Goal: Task Accomplishment & Management: Manage account settings

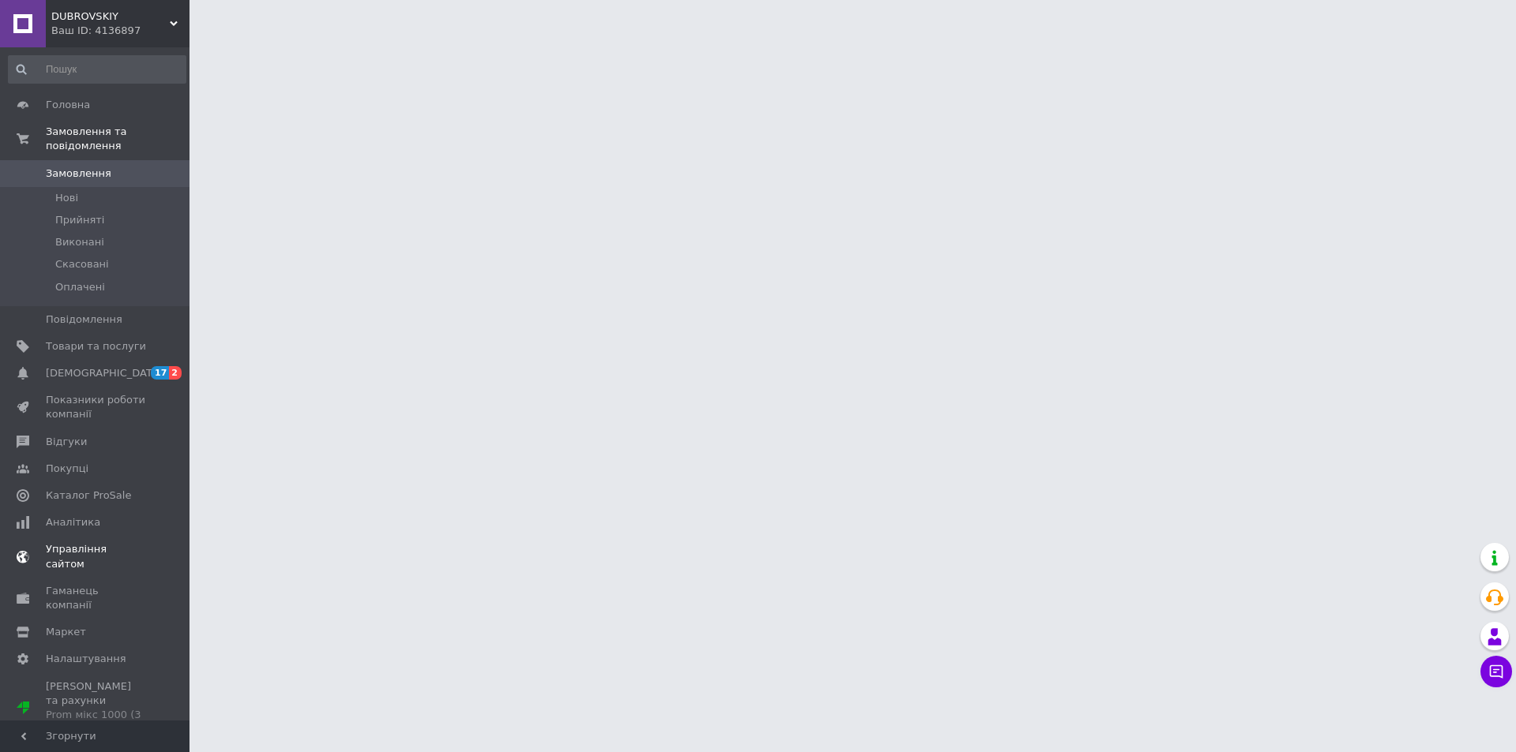
click at [129, 366] on span "[DEMOGRAPHIC_DATA]" at bounding box center [96, 373] width 100 height 14
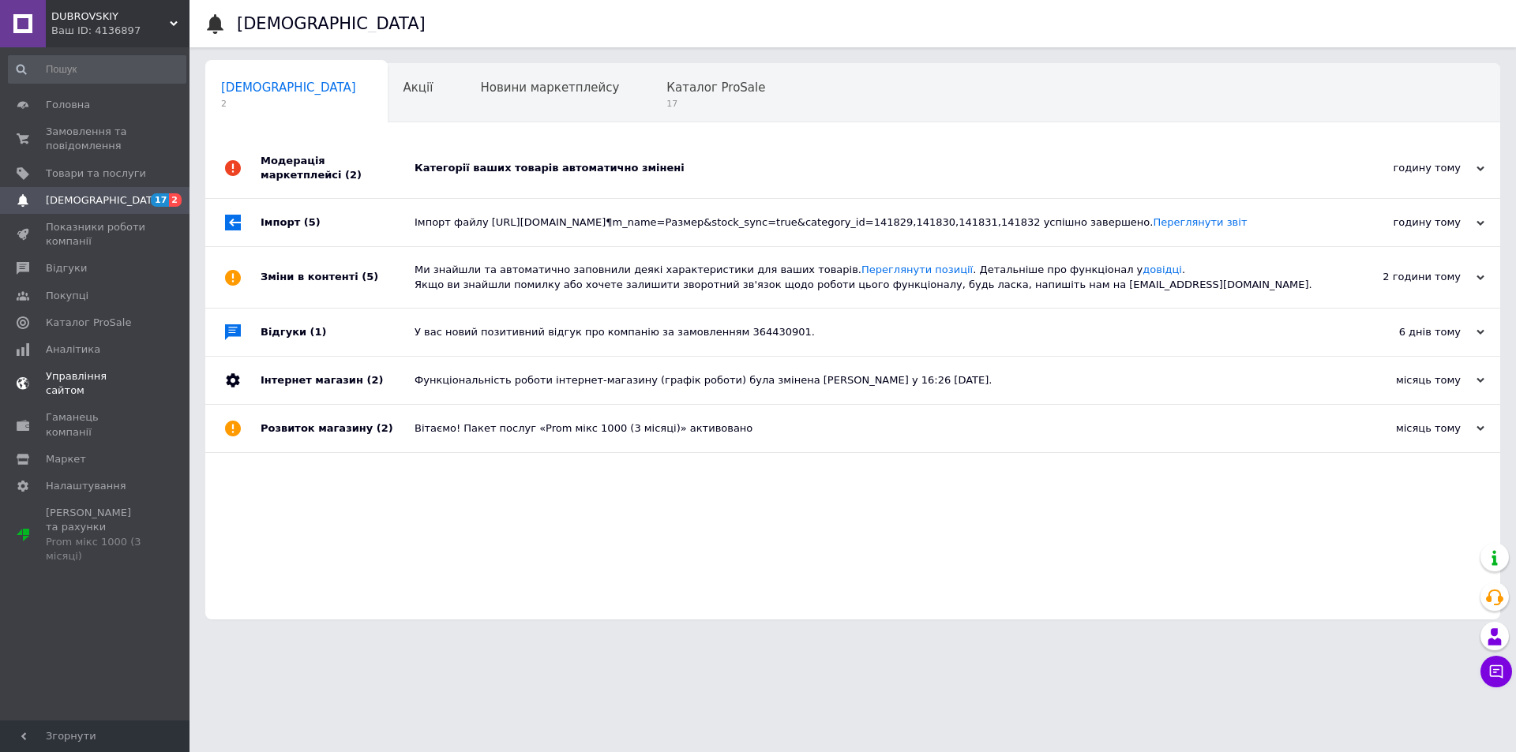
click at [98, 364] on link "Управління сайтом" at bounding box center [97, 383] width 194 height 41
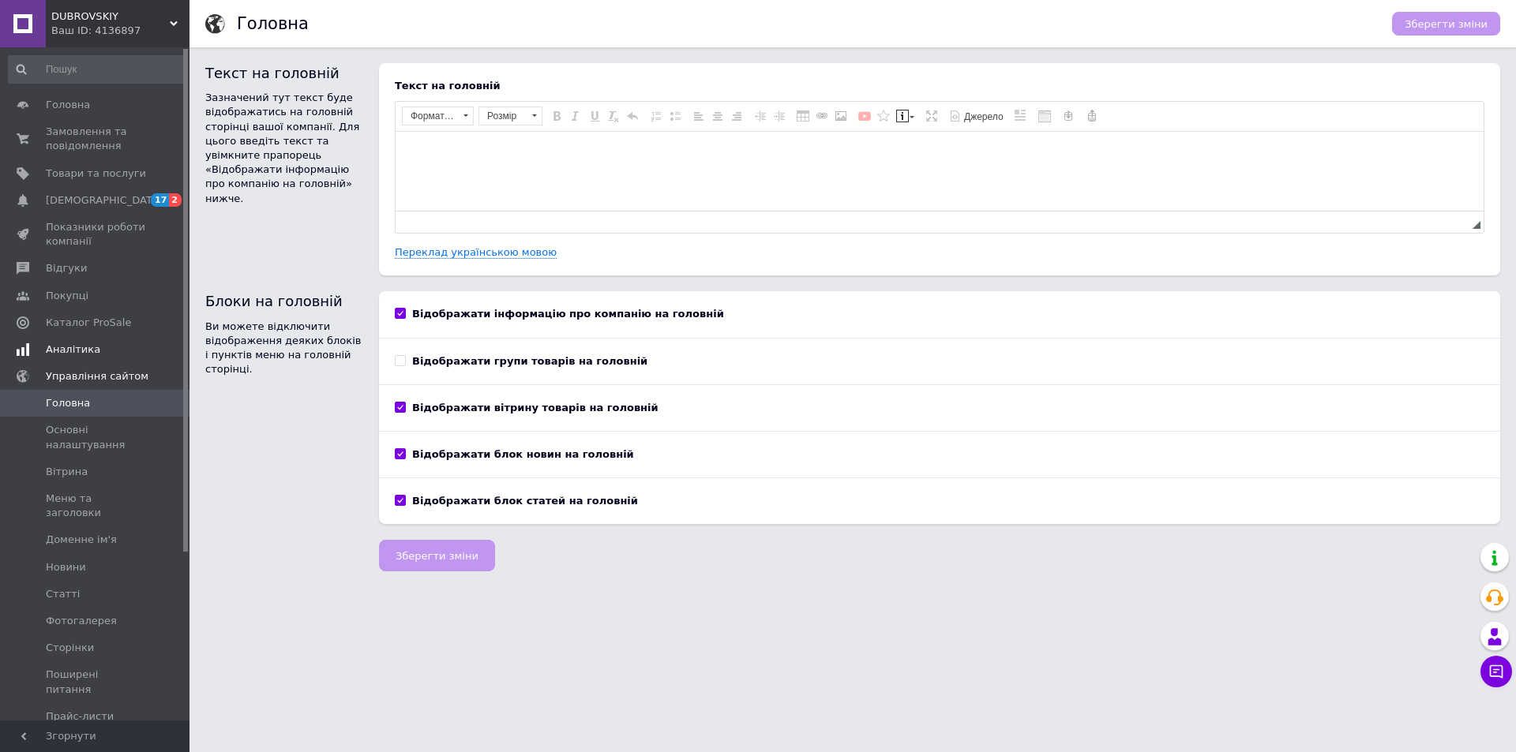
click at [107, 350] on span "Аналітика" at bounding box center [96, 350] width 100 height 14
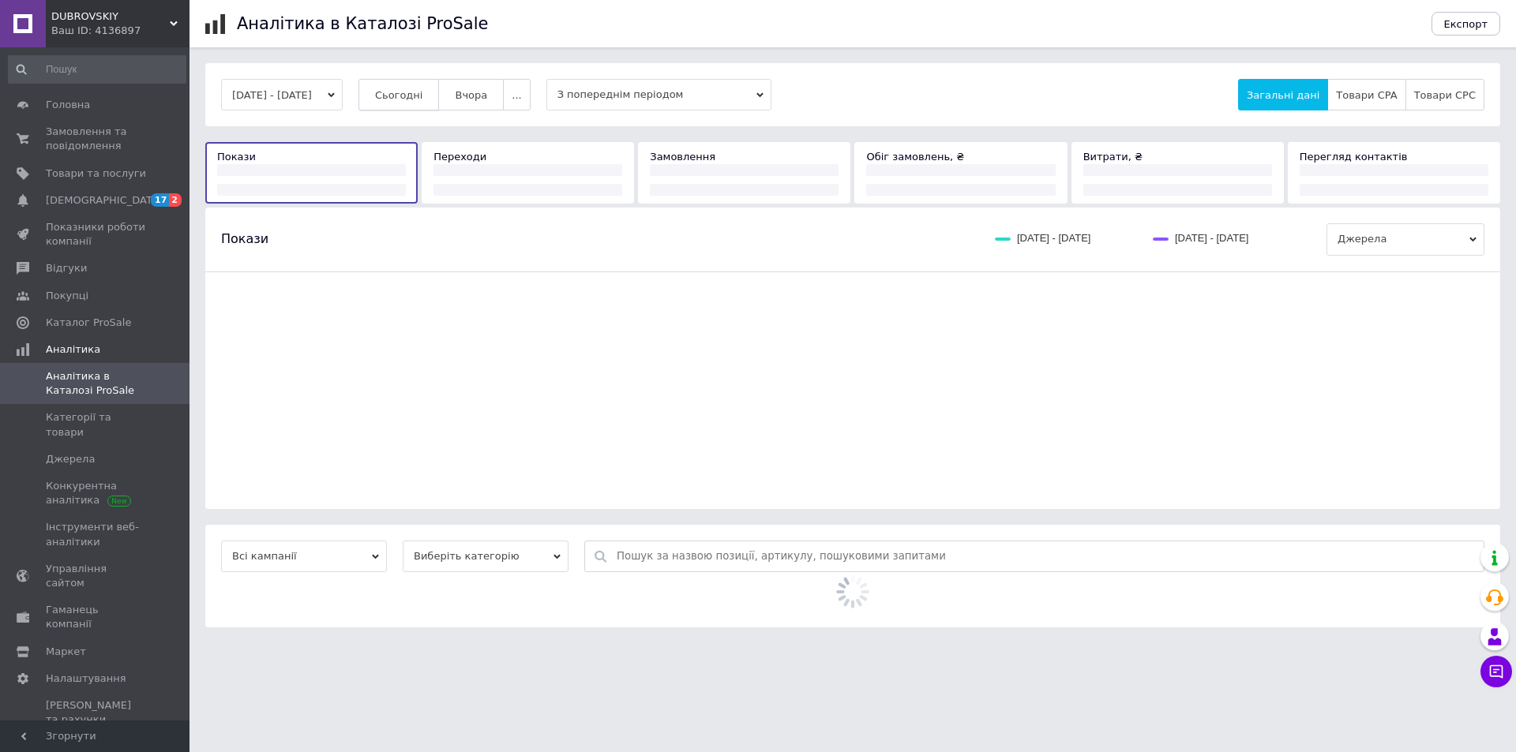
click at [423, 99] on span "Сьогодні" at bounding box center [399, 95] width 48 height 12
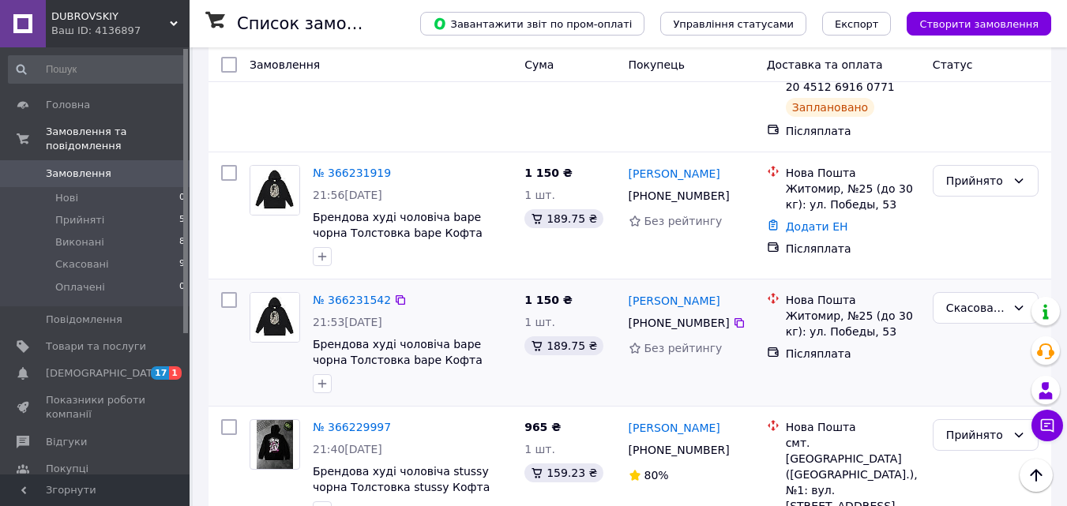
scroll to position [498, 0]
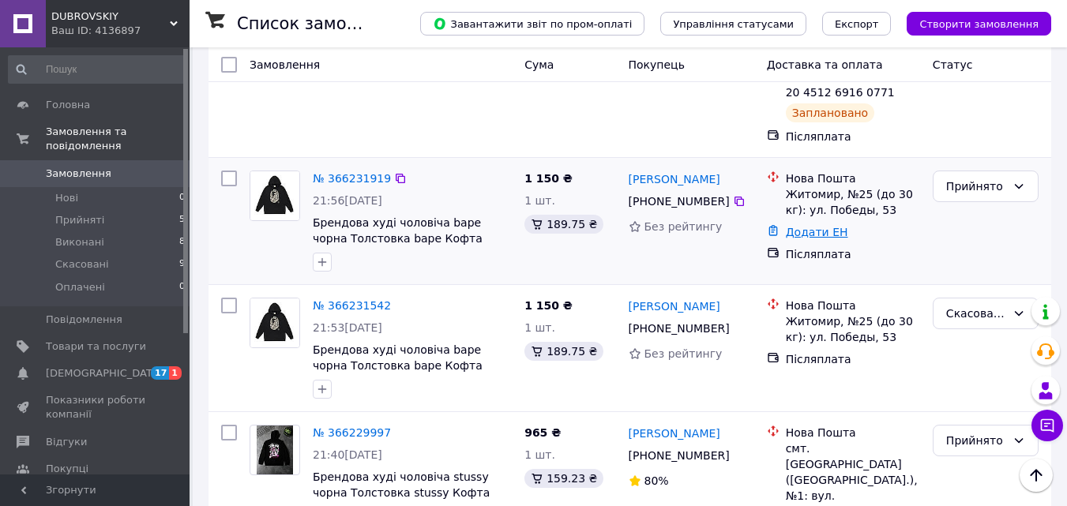
click at [825, 226] on link "Додати ЕН" at bounding box center [817, 232] width 62 height 13
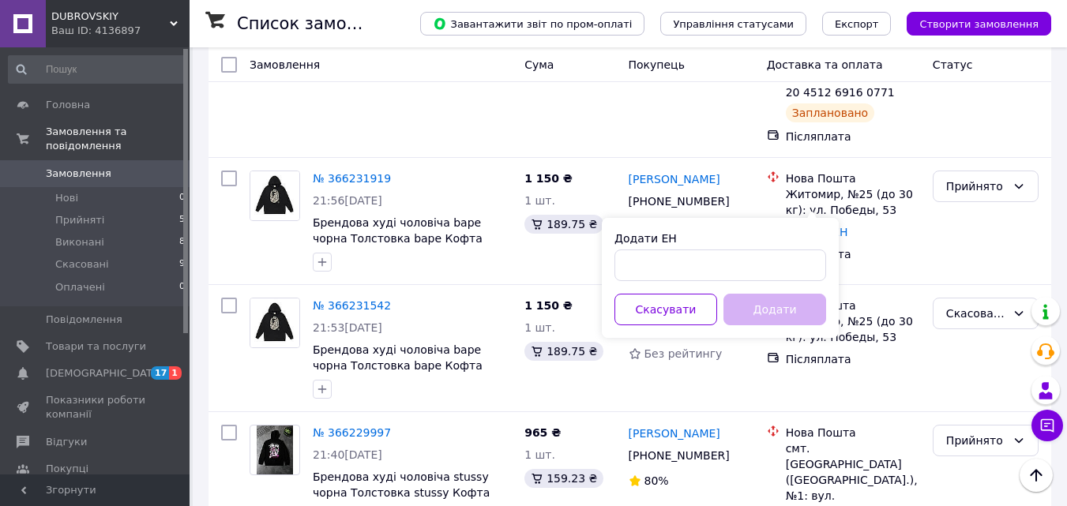
click at [703, 293] on div "Додати ЕН Скасувати Додати" at bounding box center [720, 278] width 237 height 120
click at [711, 276] on input "Додати ЕН" at bounding box center [720, 265] width 212 height 32
paste input "20451269219022"
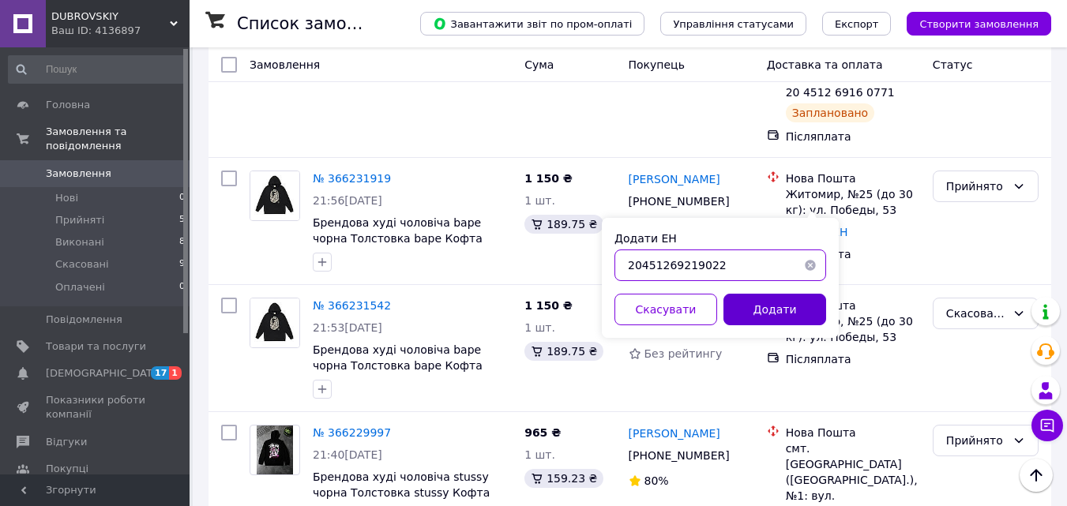
type input "20451269219022"
click at [761, 306] on button "Додати" at bounding box center [774, 310] width 103 height 32
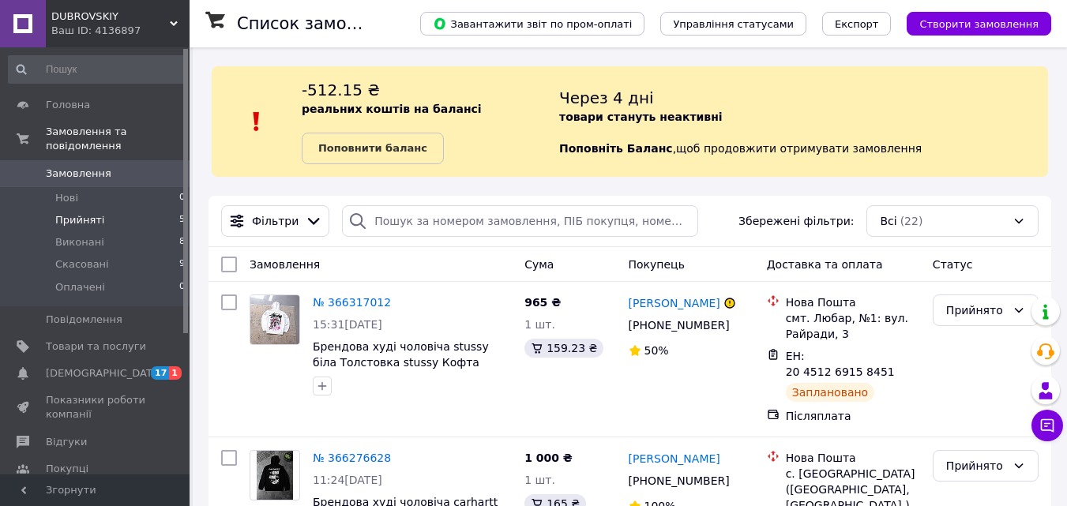
click at [137, 209] on li "Прийняті 5" at bounding box center [97, 220] width 194 height 22
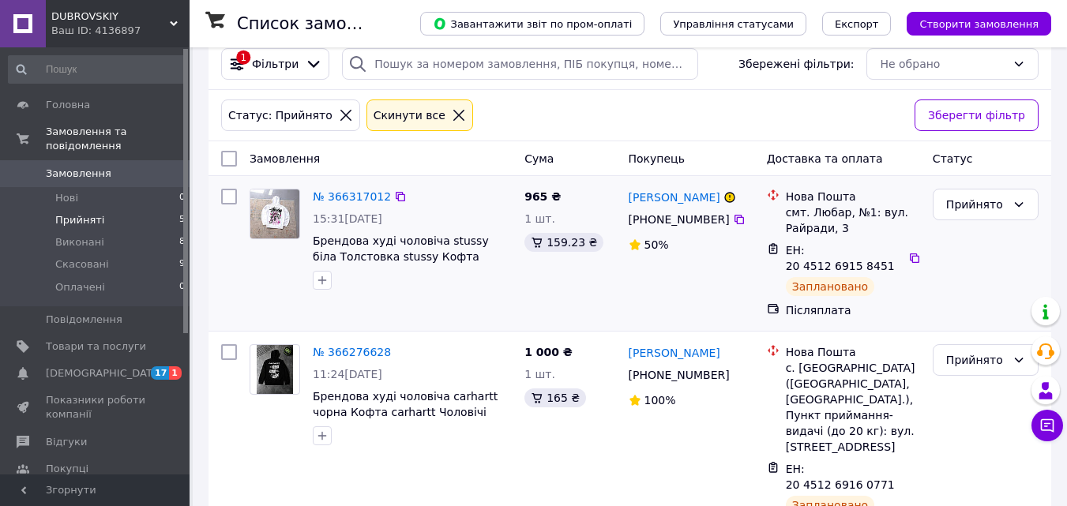
scroll to position [161, 0]
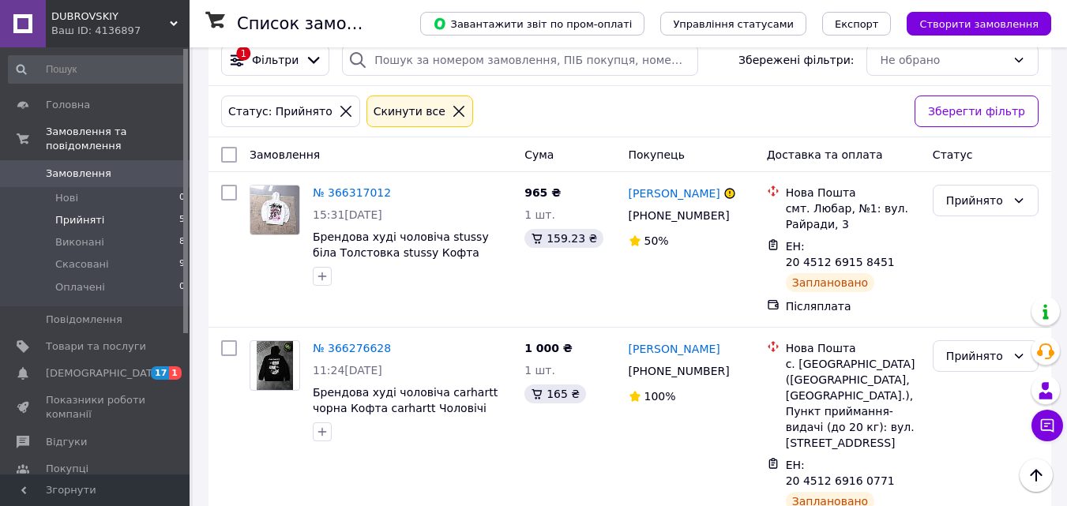
click at [148, 167] on span "0" at bounding box center [167, 174] width 43 height 14
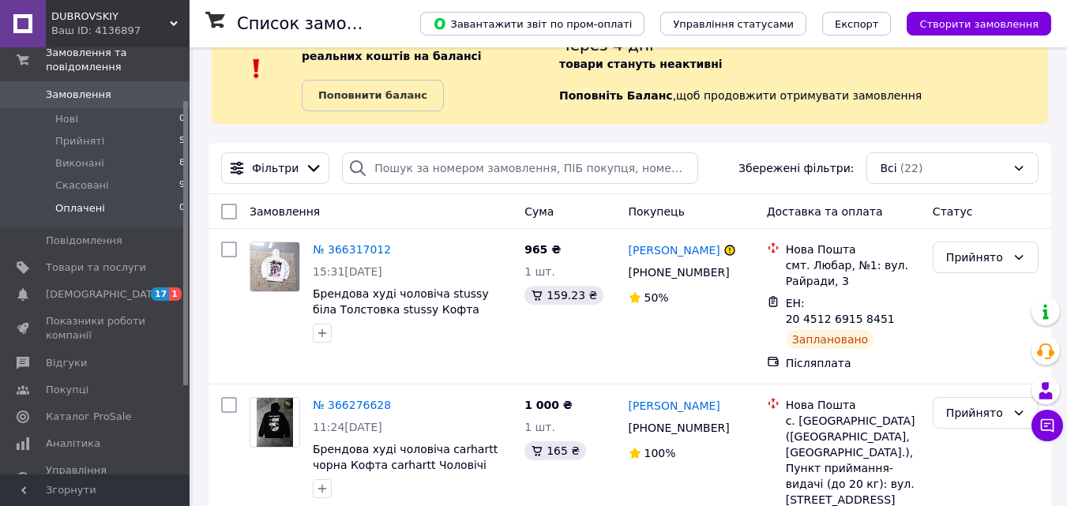
scroll to position [79, 0]
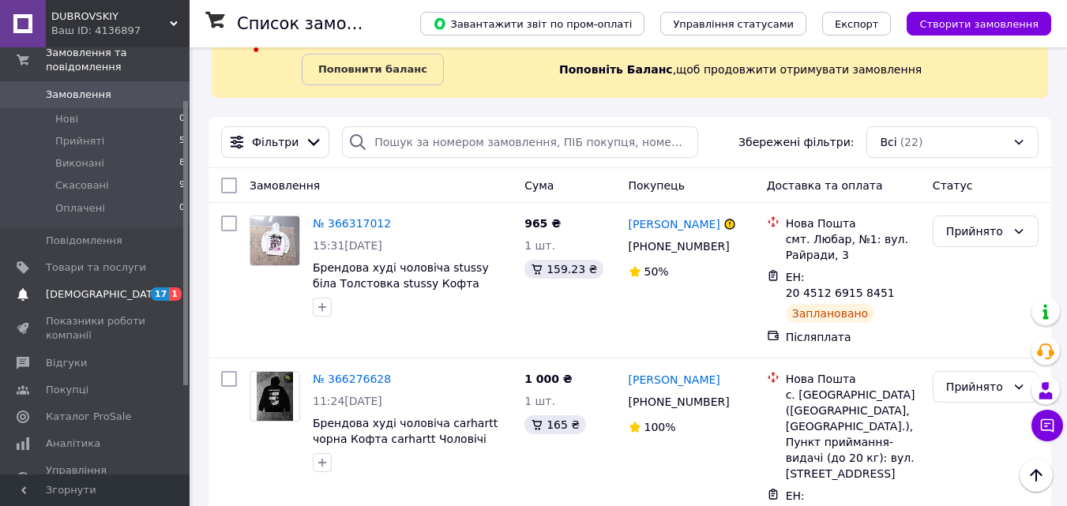
click at [118, 281] on link "Сповіщення 17 1" at bounding box center [97, 294] width 194 height 27
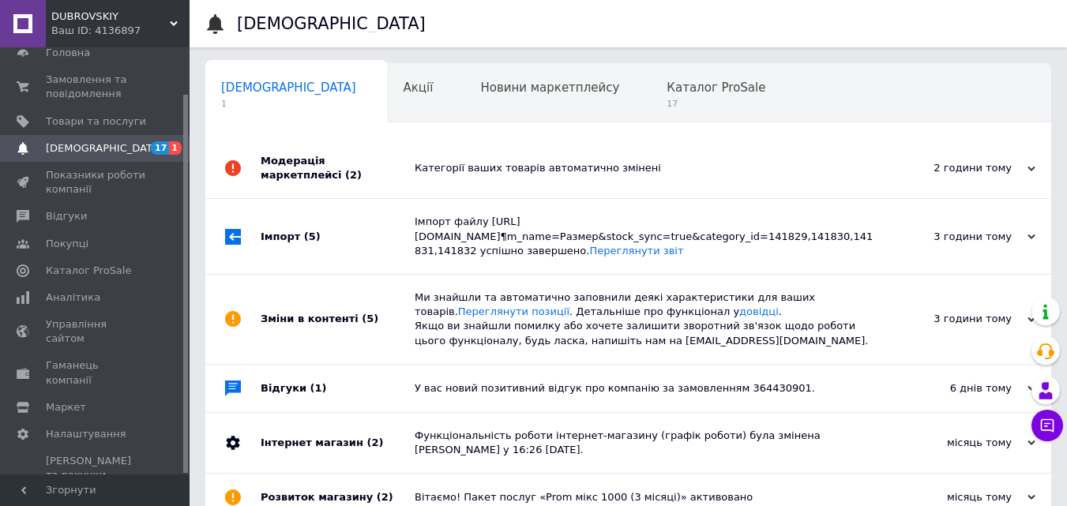
click at [274, 159] on div "Модерація маркетплейсі (2)" at bounding box center [338, 168] width 154 height 60
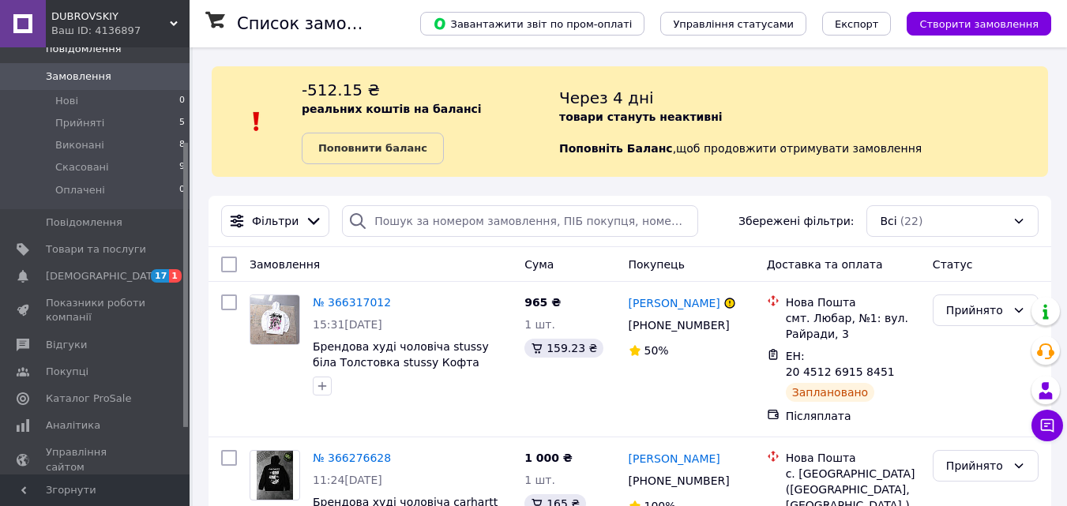
drag, startPoint x: 187, startPoint y: 310, endPoint x: 168, endPoint y: 418, distance: 109.0
click at [188, 427] on div "Головна Замовлення та повідомлення Замовлення 0 Нові 0 Прийняті 5 Виконані 8 Ск…" at bounding box center [94, 260] width 189 height 427
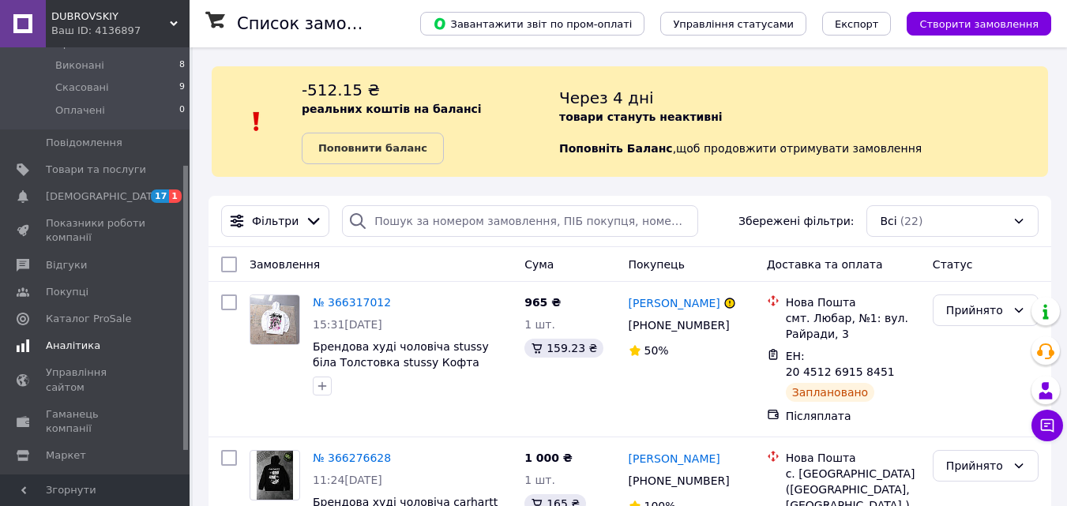
click at [126, 339] on span "Аналітика" at bounding box center [96, 346] width 100 height 14
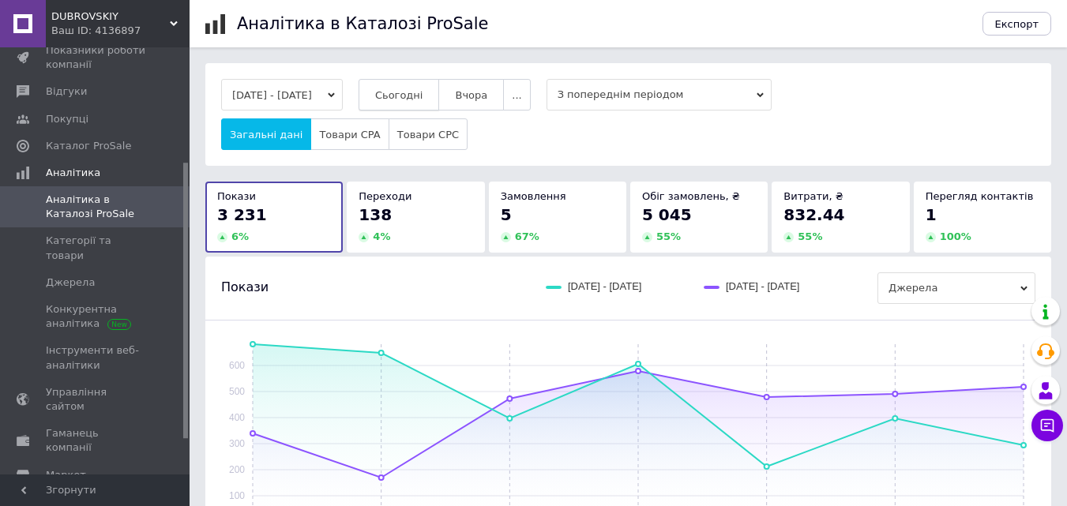
click at [396, 90] on button "Сьогодні" at bounding box center [398, 95] width 81 height 32
